Goal: Task Accomplishment & Management: Use online tool/utility

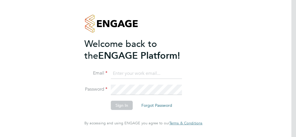
type input "[PERSON_NAME][EMAIL_ADDRESS][PERSON_NAME][DOMAIN_NAME]"
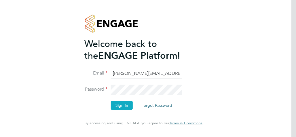
click at [120, 107] on button "Sign In" at bounding box center [122, 105] width 22 height 9
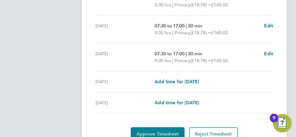
scroll to position [264, 0]
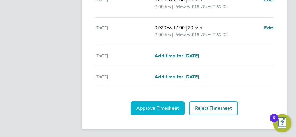
click at [158, 108] on span "Approve Timesheet" at bounding box center [157, 108] width 42 height 6
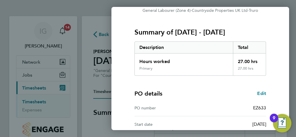
scroll to position [122, 0]
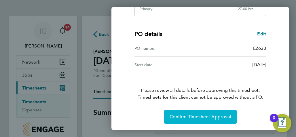
click at [210, 119] on span "Confirm Timesheet Approval" at bounding box center [200, 117] width 62 height 6
